Goal: Find specific page/section: Find specific page/section

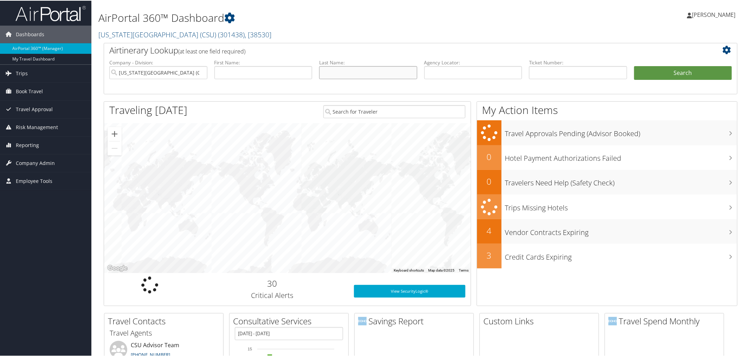
click at [349, 68] on input "text" at bounding box center [368, 71] width 98 height 13
type input "lai"
click at [634, 65] on button "Search" at bounding box center [683, 72] width 98 height 14
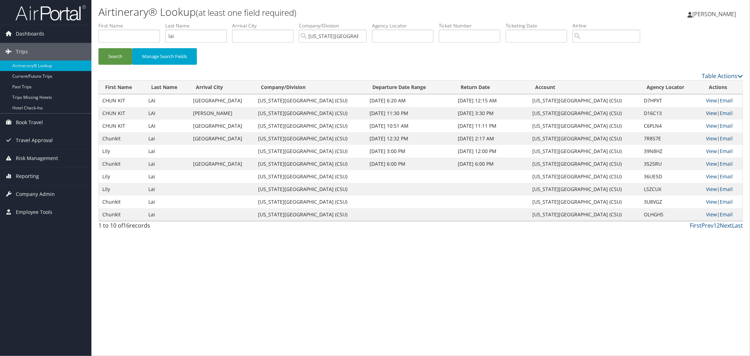
click at [706, 112] on link "View" at bounding box center [711, 113] width 11 height 7
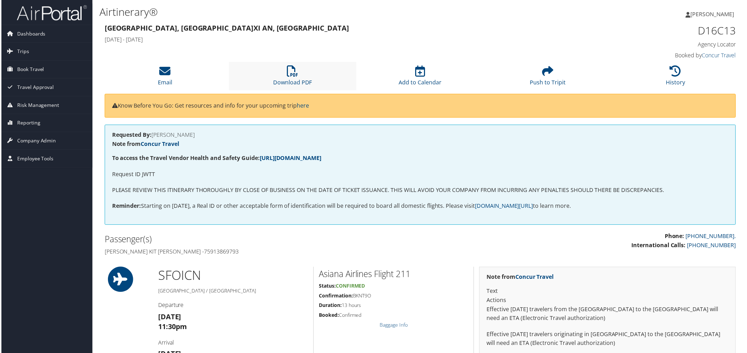
click at [299, 77] on li "Download PDF" at bounding box center [292, 76] width 128 height 28
